Goal: Transaction & Acquisition: Purchase product/service

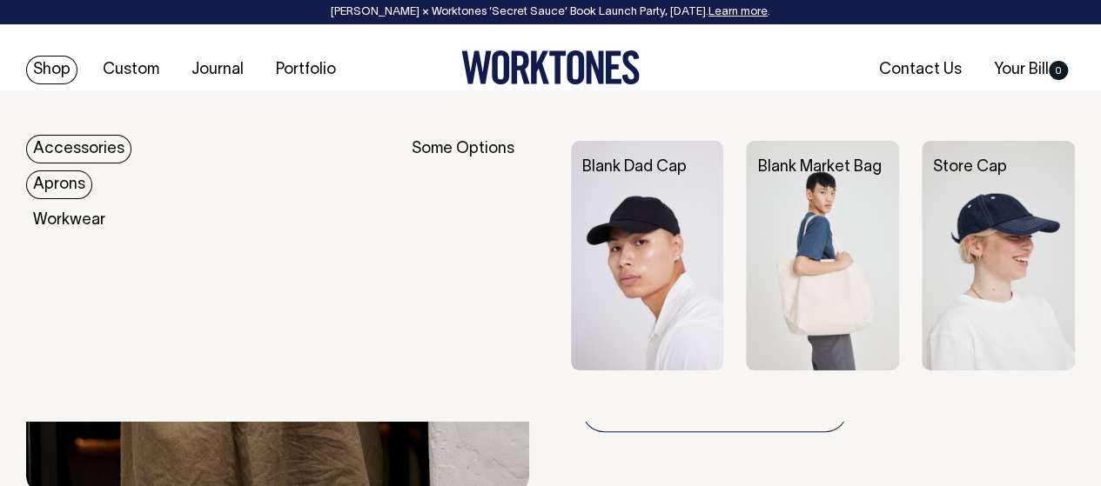
scroll to position [1566, 0]
click at [54, 69] on link "Shop" at bounding box center [51, 70] width 51 height 29
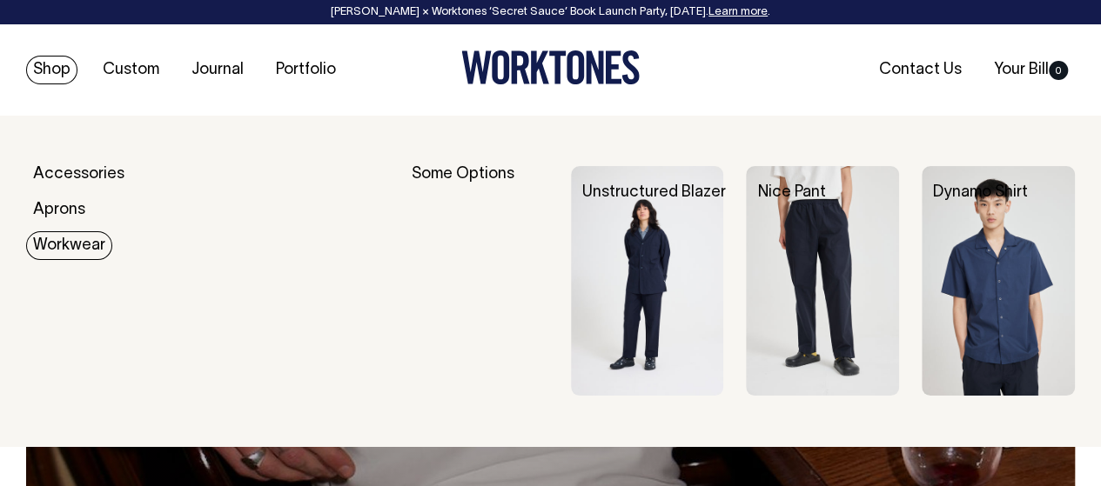
click at [63, 262] on div "Accessories Aprons Workwear" at bounding box center [209, 281] width 367 height 230
click at [885, 258] on img at bounding box center [822, 281] width 153 height 230
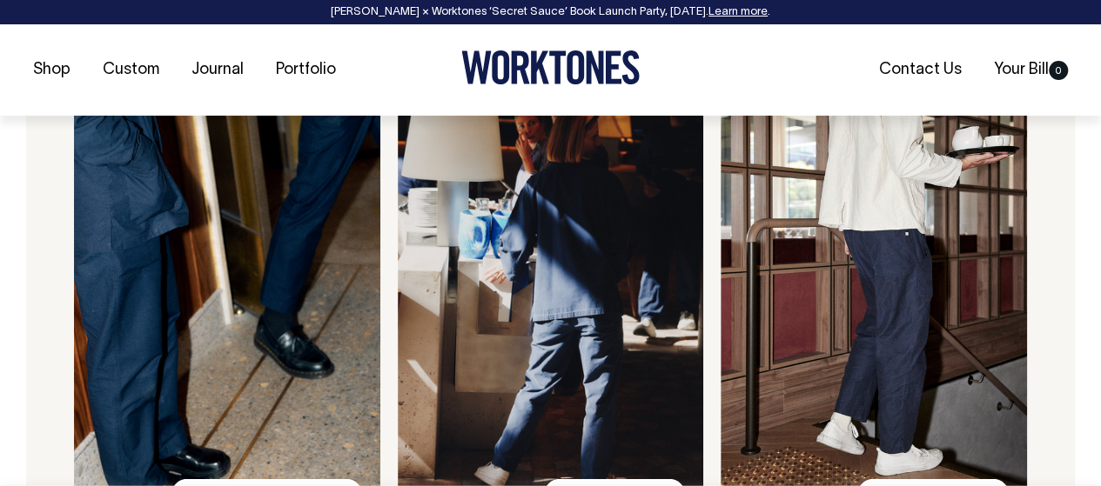
click at [773, 327] on img at bounding box center [873, 293] width 306 height 465
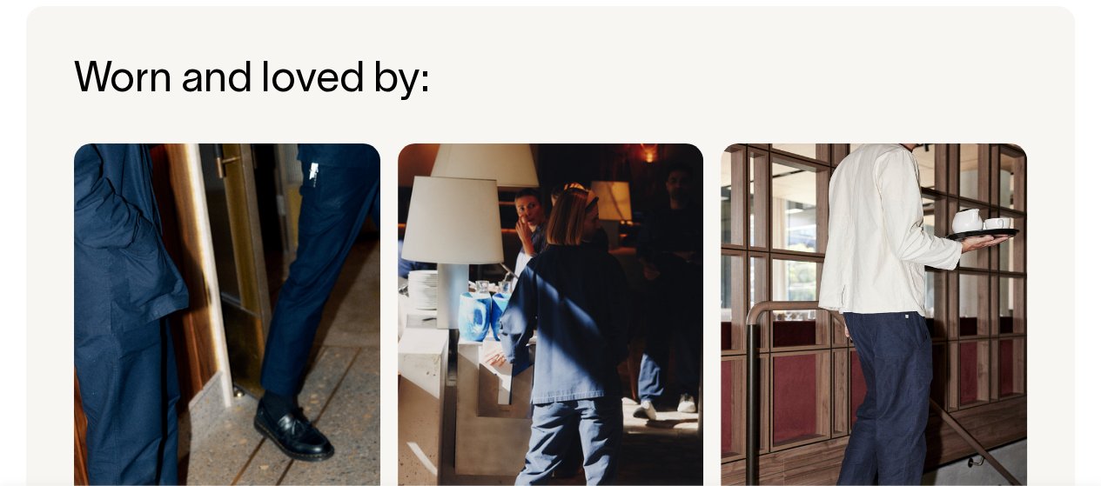
scroll to position [1305, 0]
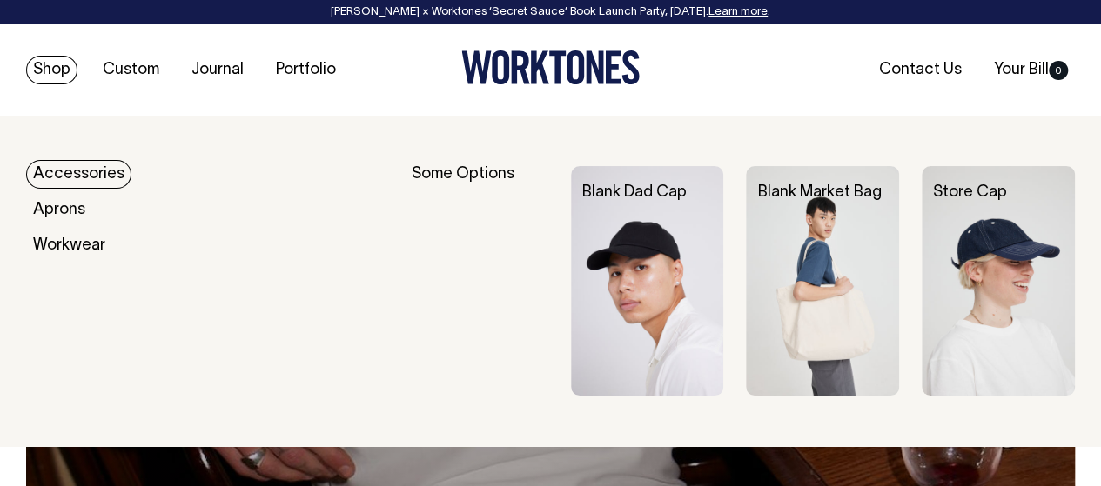
click at [811, 194] on link "Blank Market Bag" at bounding box center [819, 192] width 124 height 15
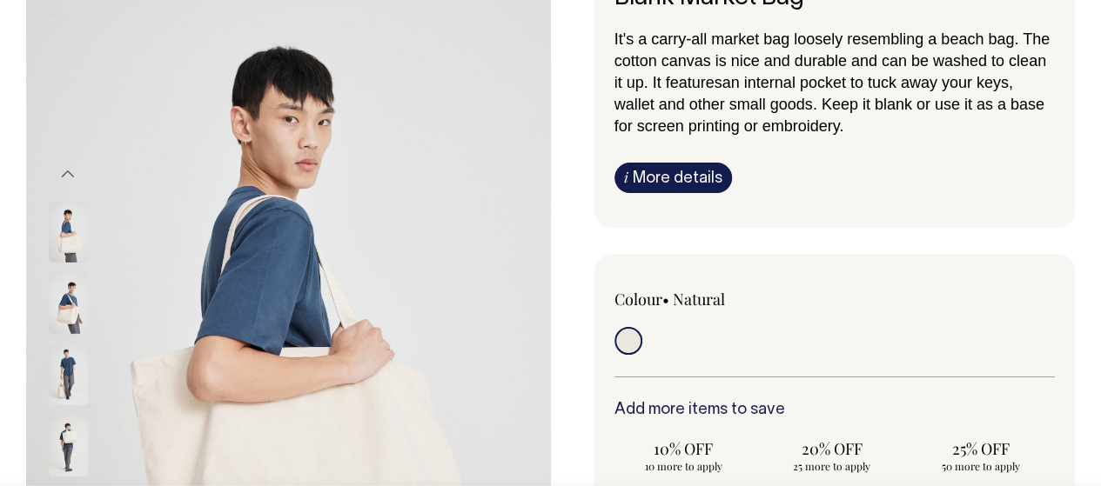
scroll to position [174, 0]
click at [59, 366] on img at bounding box center [68, 375] width 39 height 61
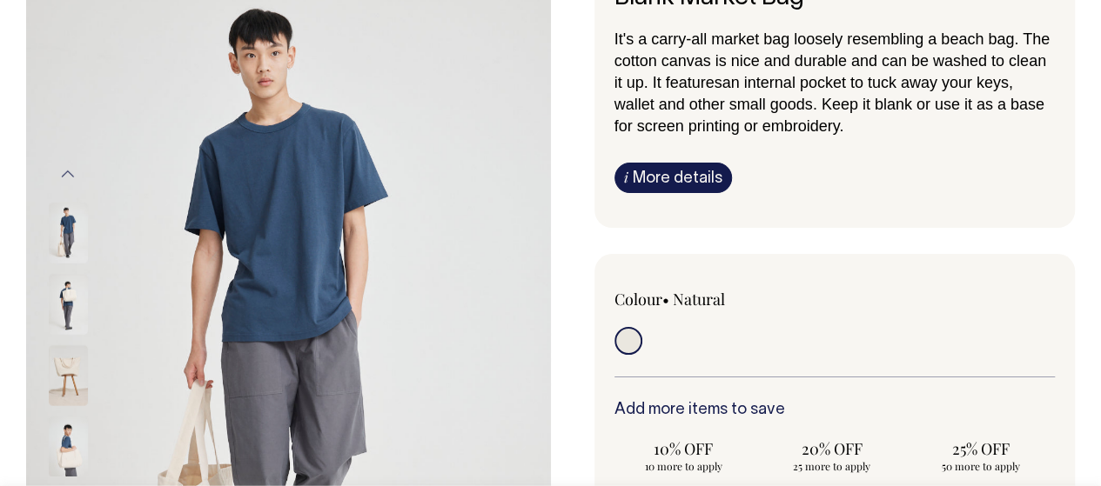
click at [60, 429] on img at bounding box center [68, 447] width 39 height 61
